Goal: Task Accomplishment & Management: Manage account settings

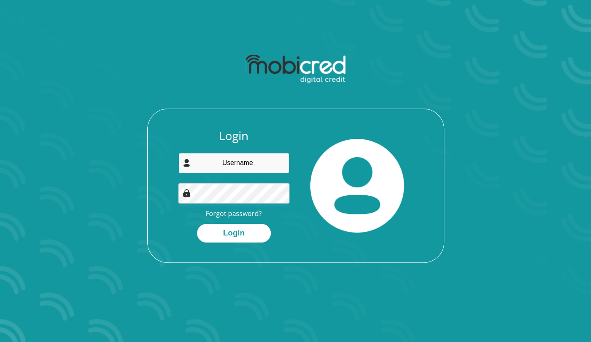
type input "sihle.madlala@sapref.com"
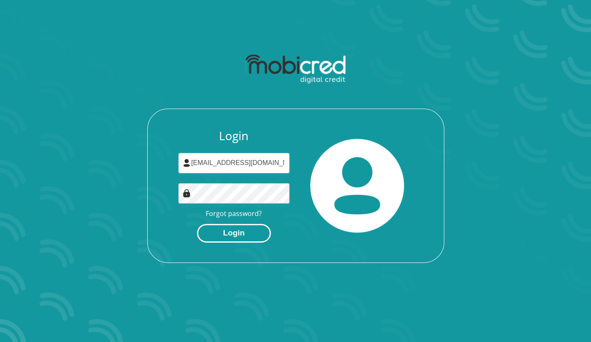
click at [235, 238] on button "Login" at bounding box center [234, 233] width 74 height 19
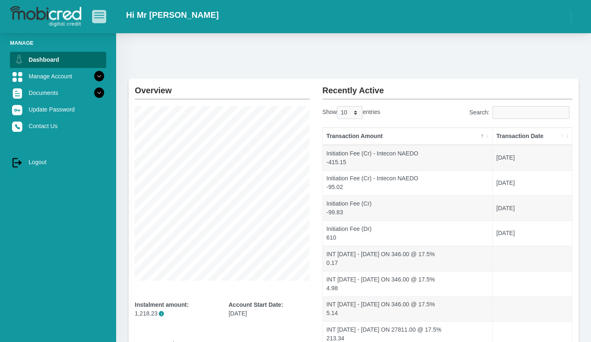
click at [99, 17] on span "button" at bounding box center [99, 15] width 10 height 6
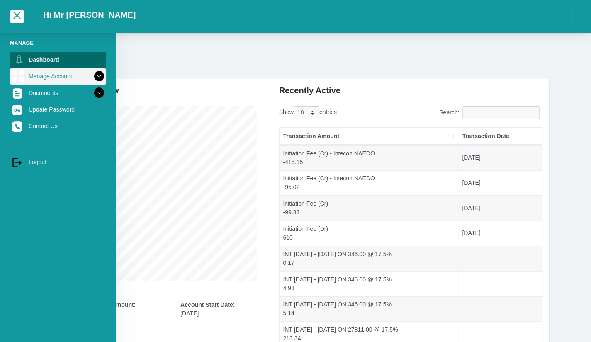
click at [19, 74] on img at bounding box center [18, 76] width 12 height 12
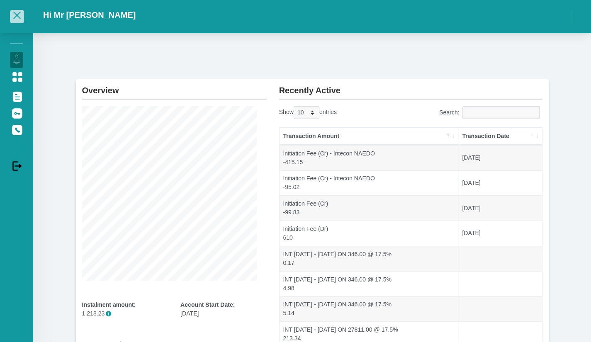
click at [16, 14] on span "button" at bounding box center [16, 15] width 7 height 7
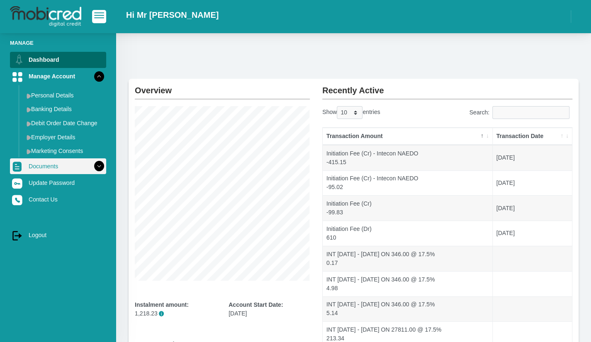
click at [92, 169] on icon at bounding box center [99, 166] width 14 height 14
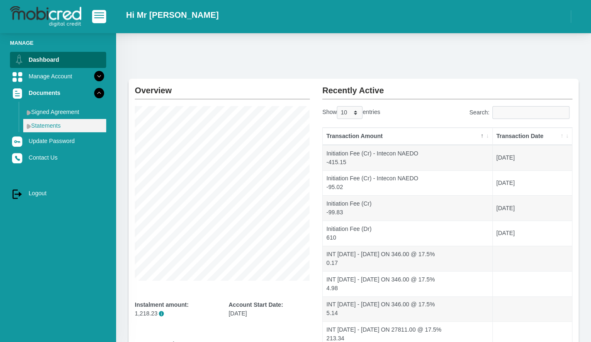
click at [56, 126] on link "Statements" at bounding box center [64, 125] width 83 height 13
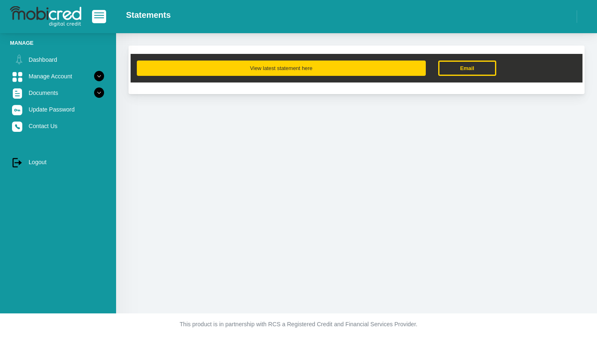
click at [308, 63] on button "View latest statement here" at bounding box center [281, 68] width 289 height 15
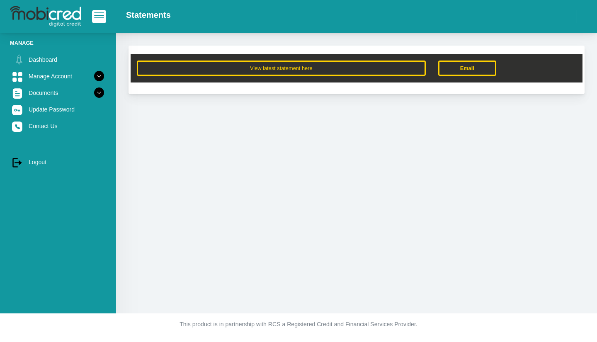
click at [46, 15] on img at bounding box center [45, 16] width 71 height 21
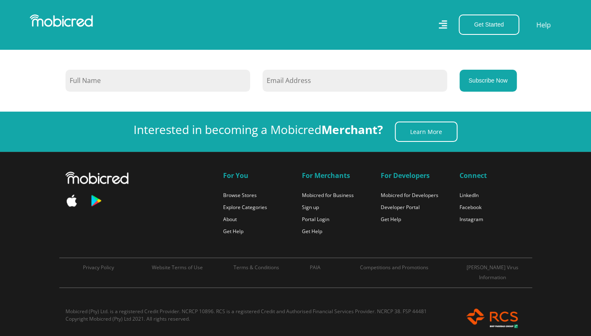
click at [497, 308] on img at bounding box center [492, 318] width 66 height 21
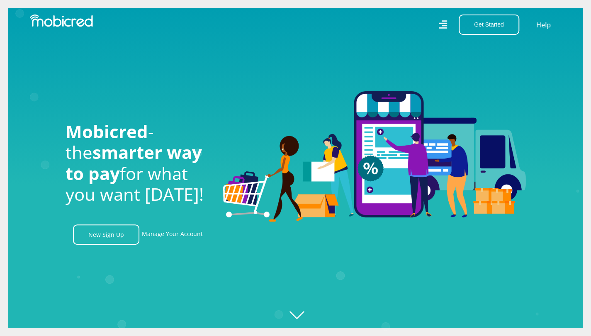
scroll to position [293, 0]
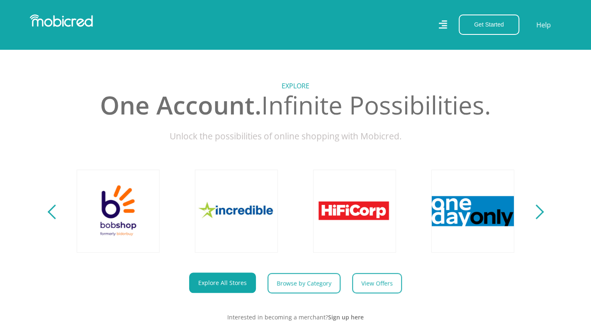
click at [541, 218] on div "Next" at bounding box center [536, 211] width 15 height 15
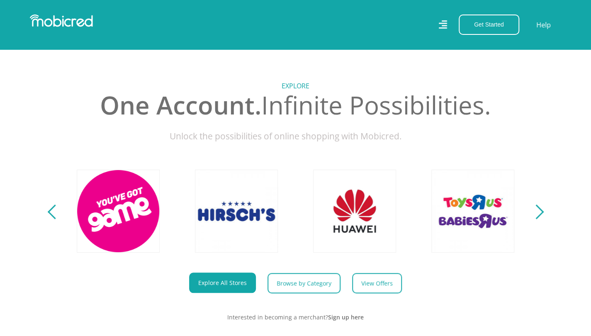
scroll to position [0, 1890]
click at [51, 218] on div "Previous" at bounding box center [54, 211] width 15 height 15
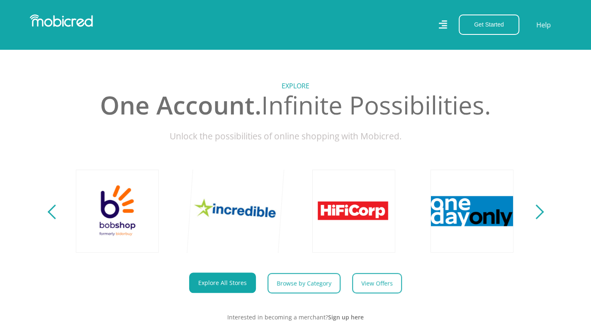
scroll to position [0, 1418]
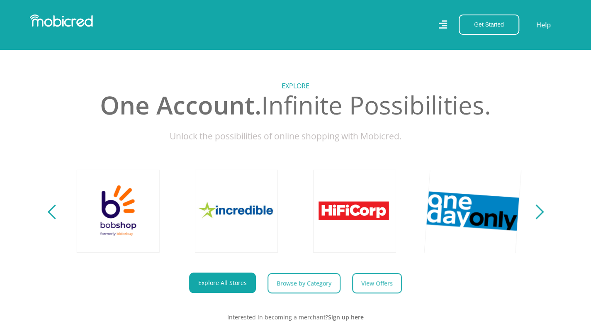
click at [492, 219] on link at bounding box center [472, 210] width 97 height 97
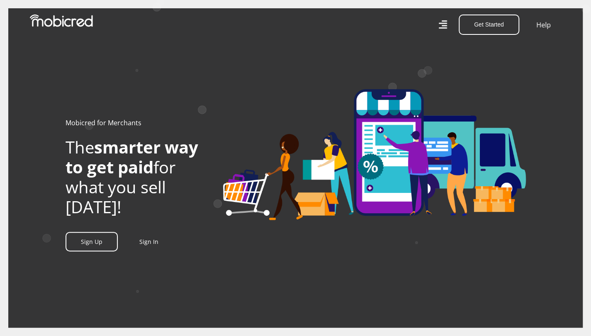
scroll to position [0, 2]
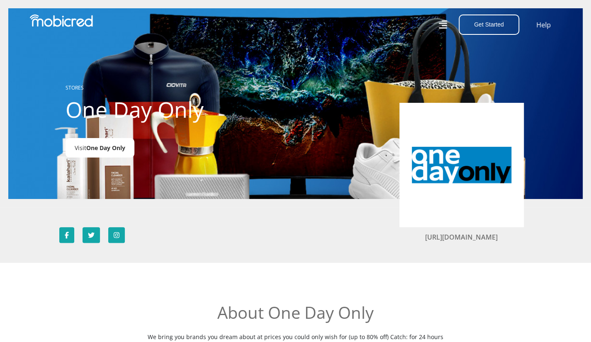
click at [98, 152] on span "One Day Only" at bounding box center [105, 148] width 39 height 8
